Goal: Information Seeking & Learning: Learn about a topic

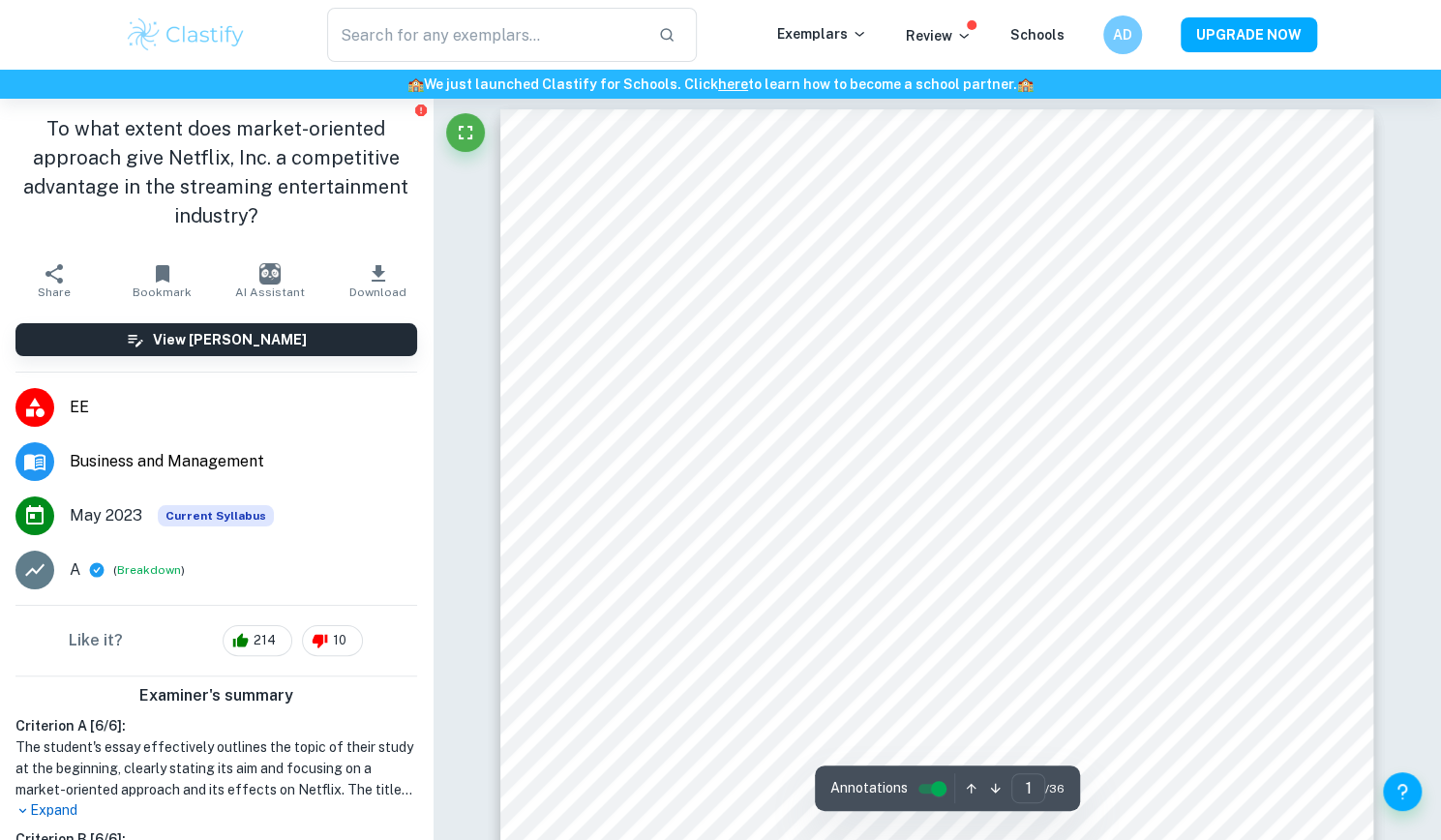
scroll to position [10, 0]
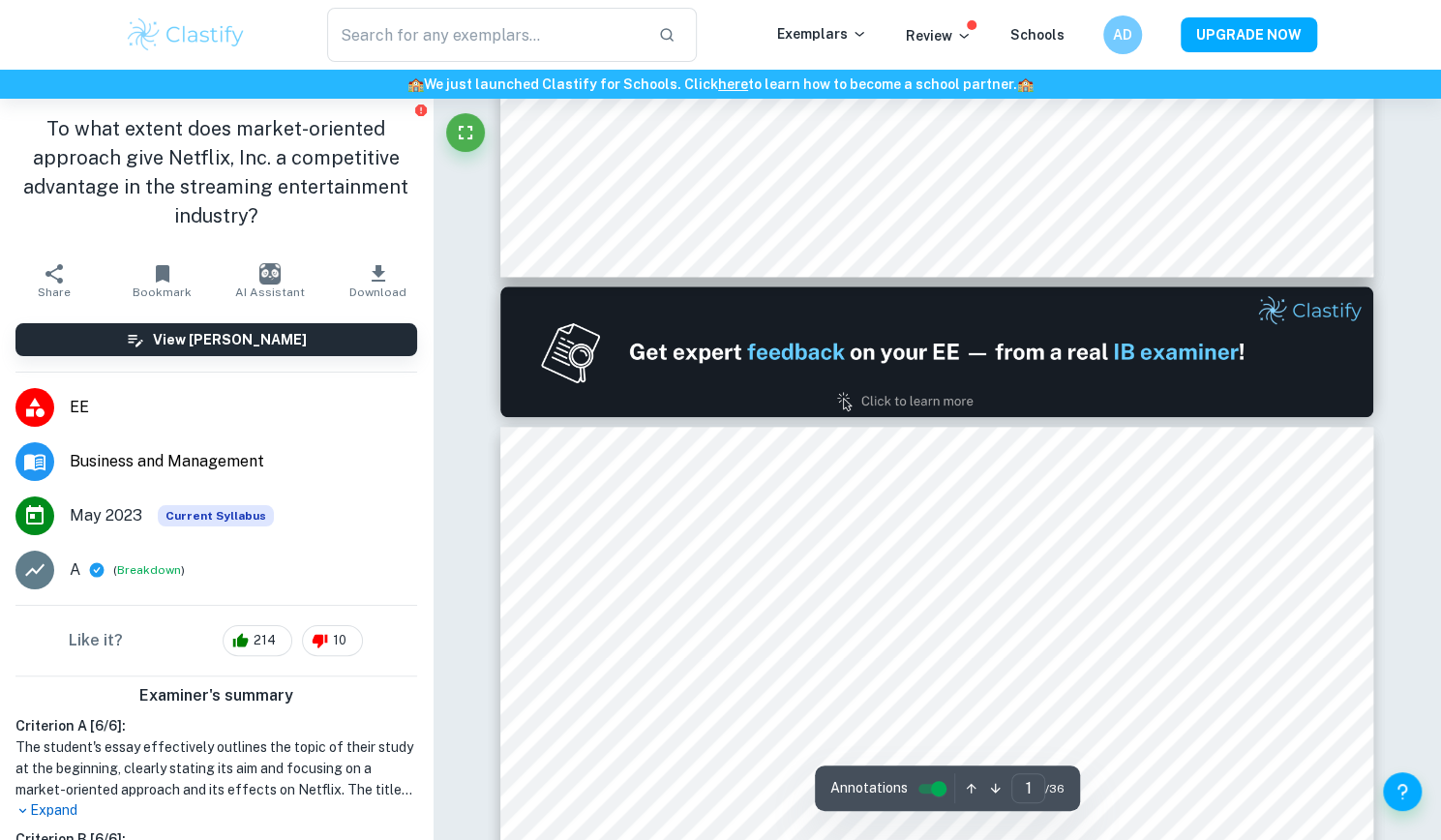
type input "2"
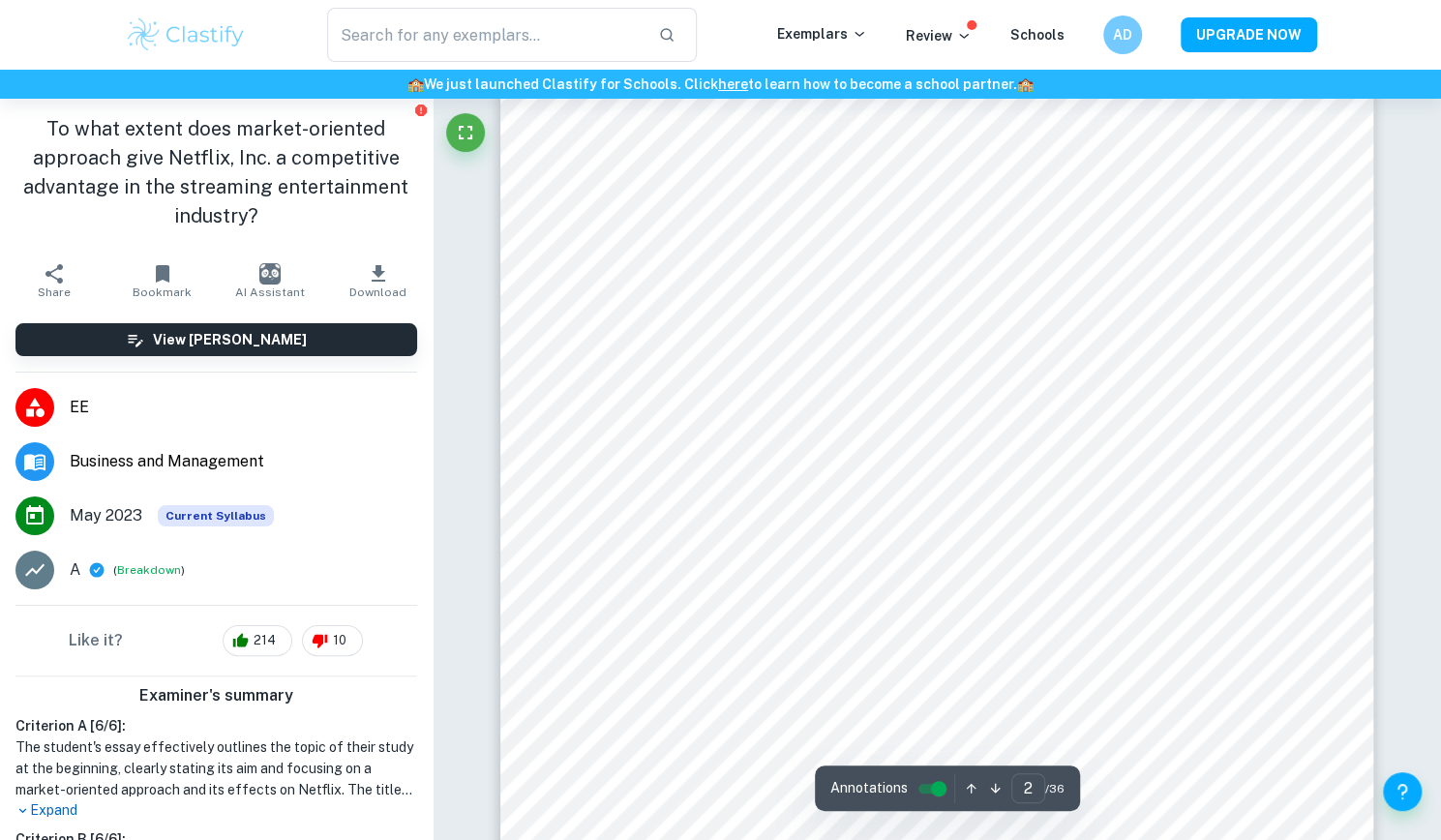
scroll to position [1486, 0]
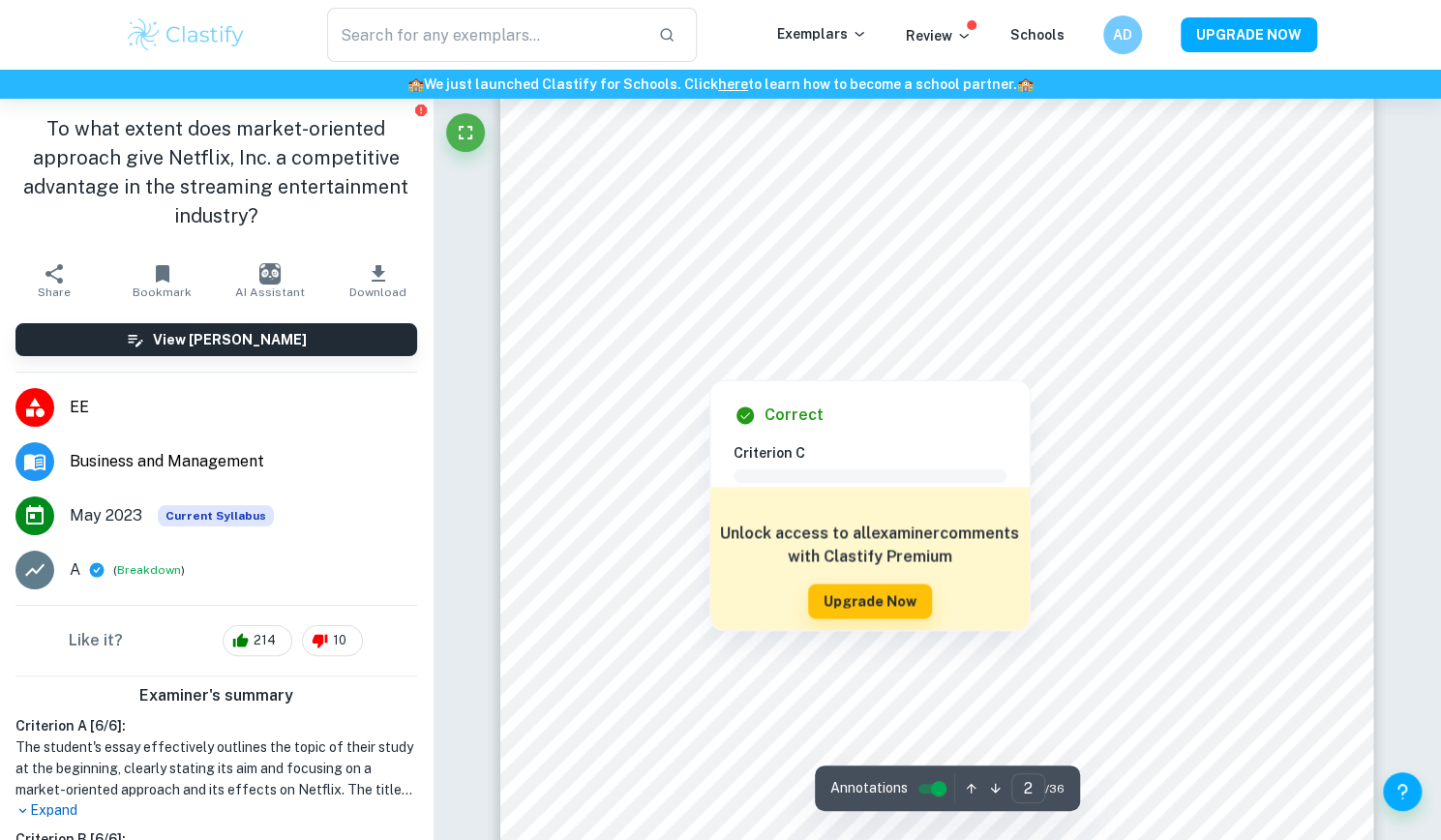
click at [743, 364] on div at bounding box center [709, 364] width 110 height 19
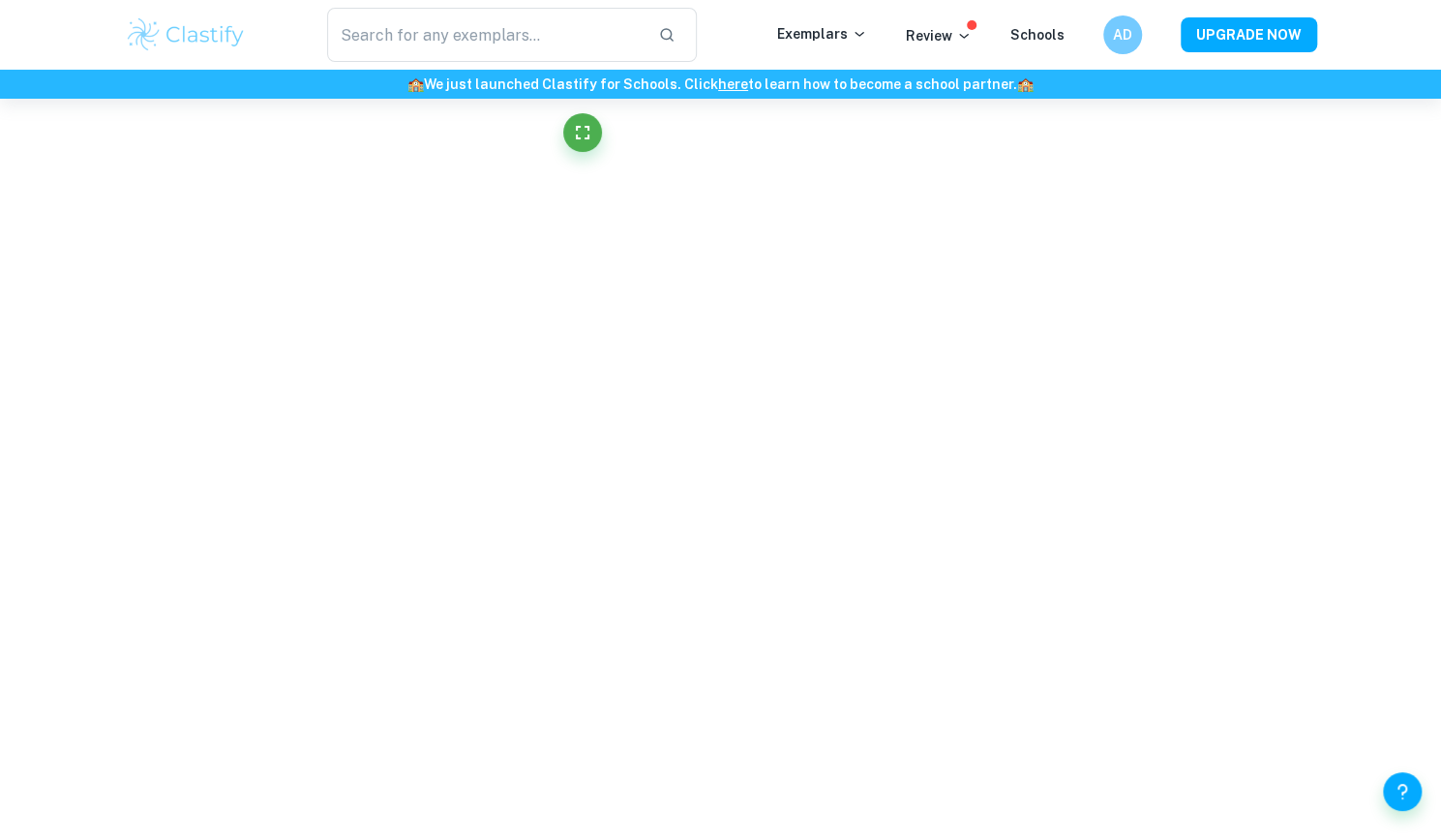
scroll to position [4935, 0]
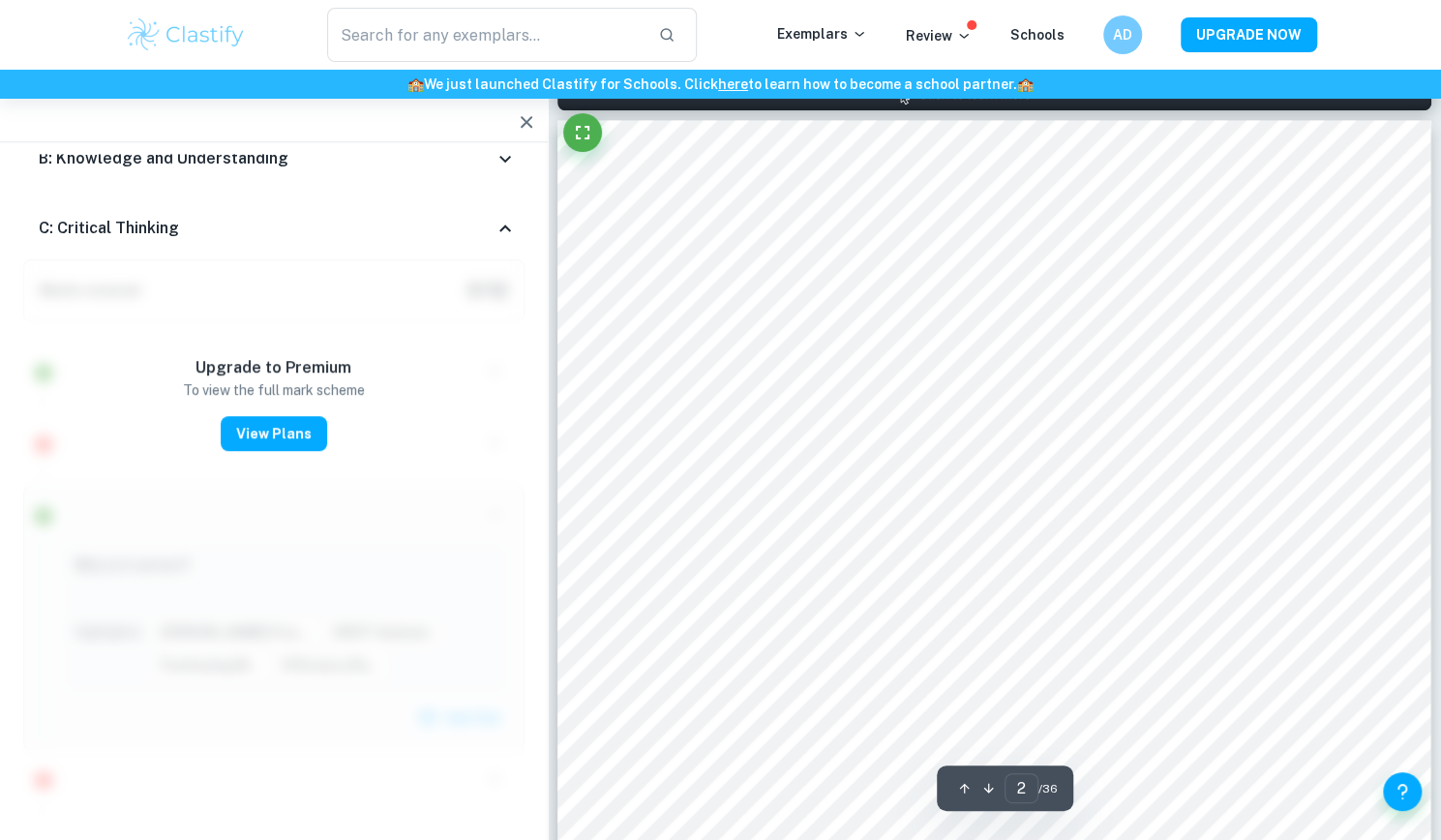
click at [528, 118] on icon "button" at bounding box center [526, 122] width 12 height 12
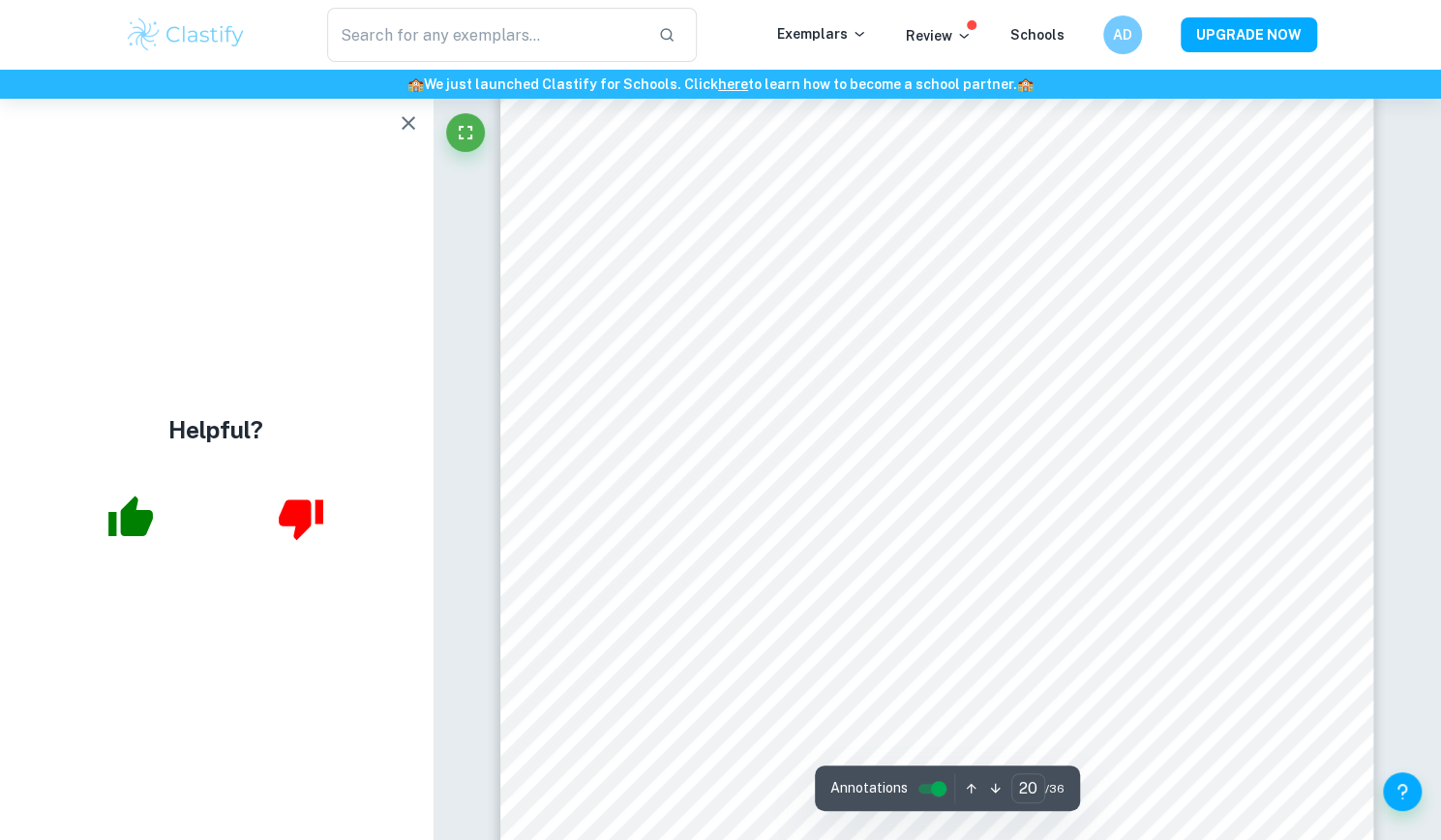
scroll to position [22490, 0]
click at [408, 123] on icon "button" at bounding box center [409, 123] width 14 height 14
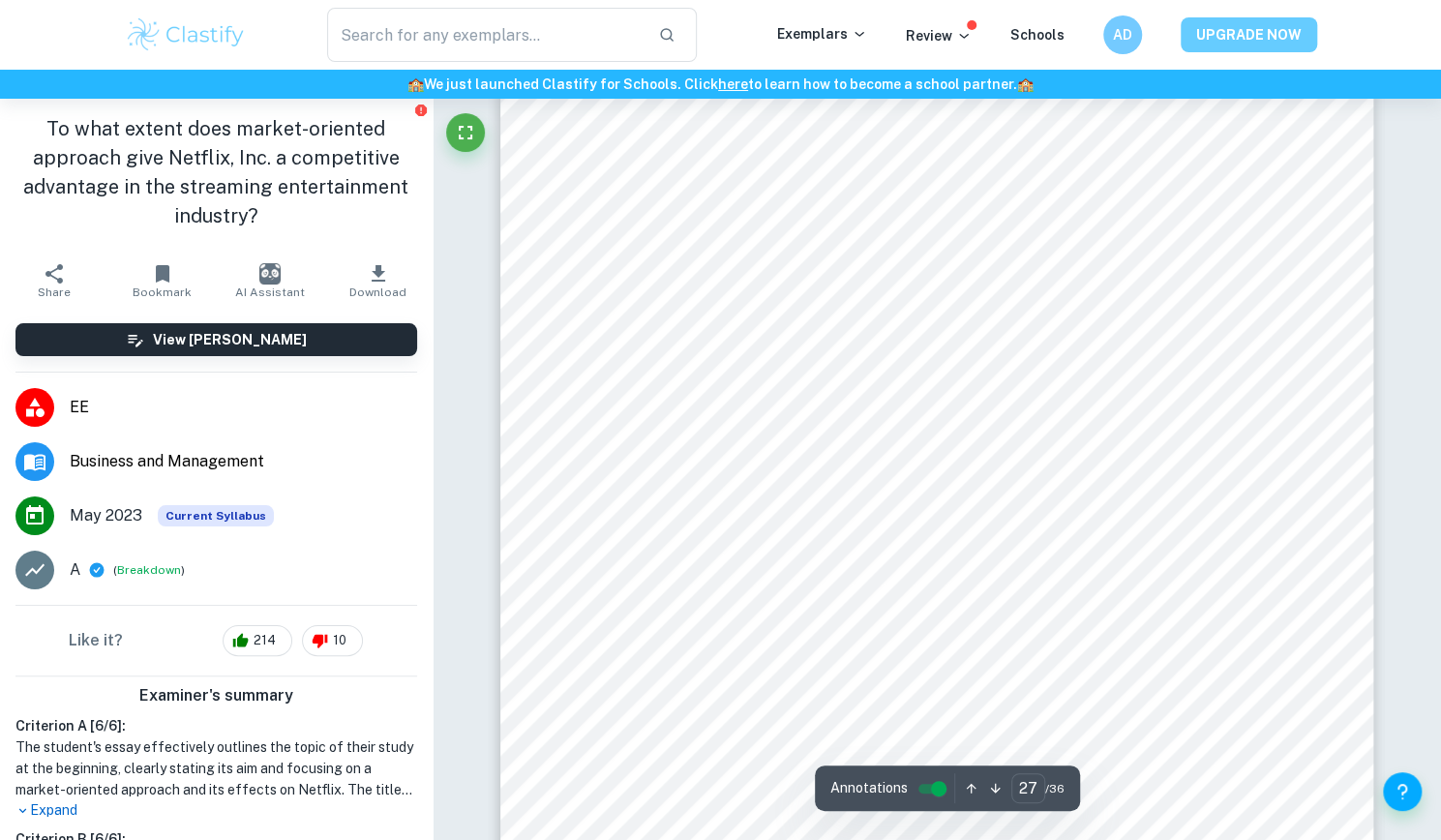
scroll to position [30703, 0]
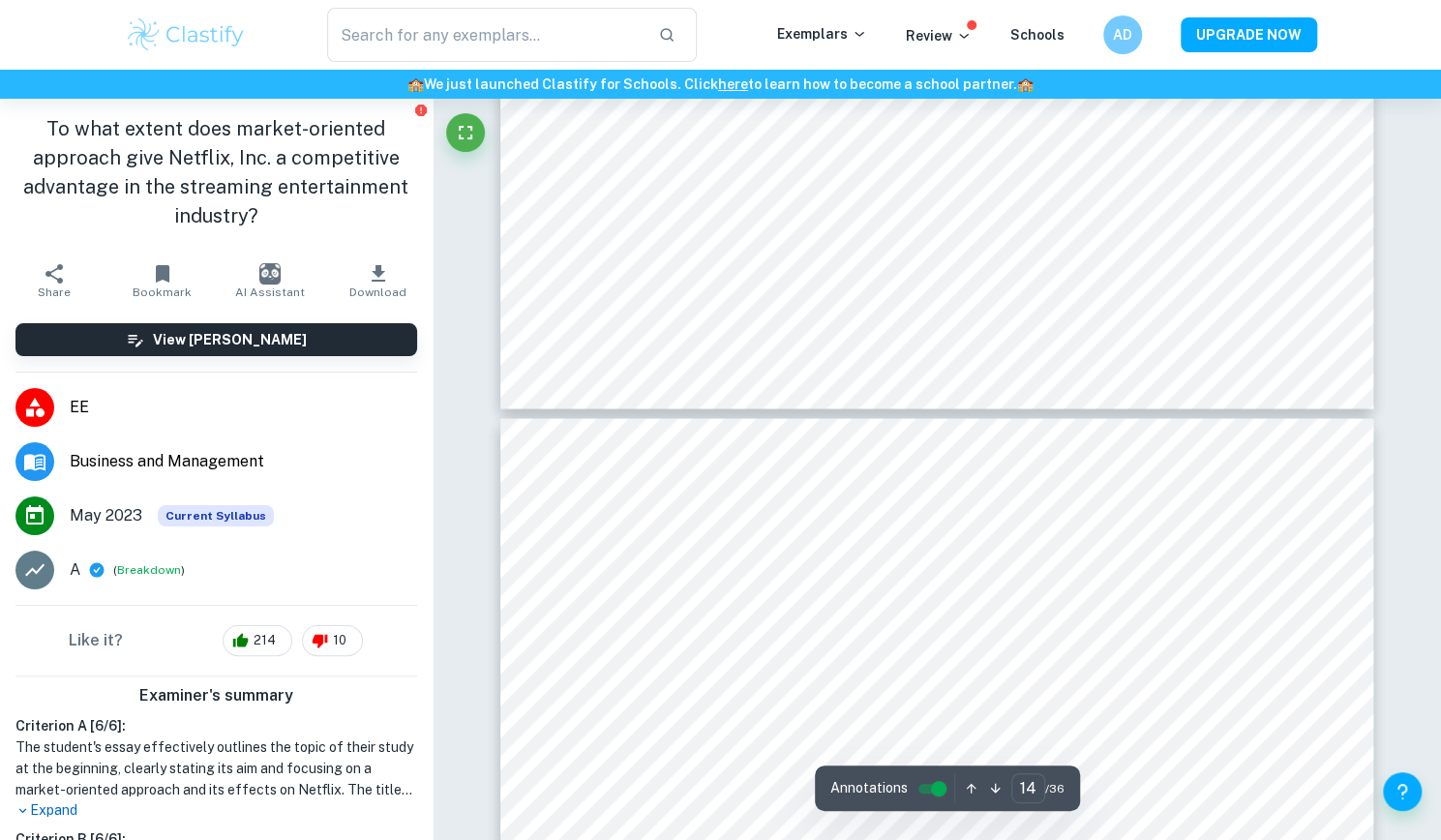
type input "13"
